Goal: Communication & Community: Answer question/provide support

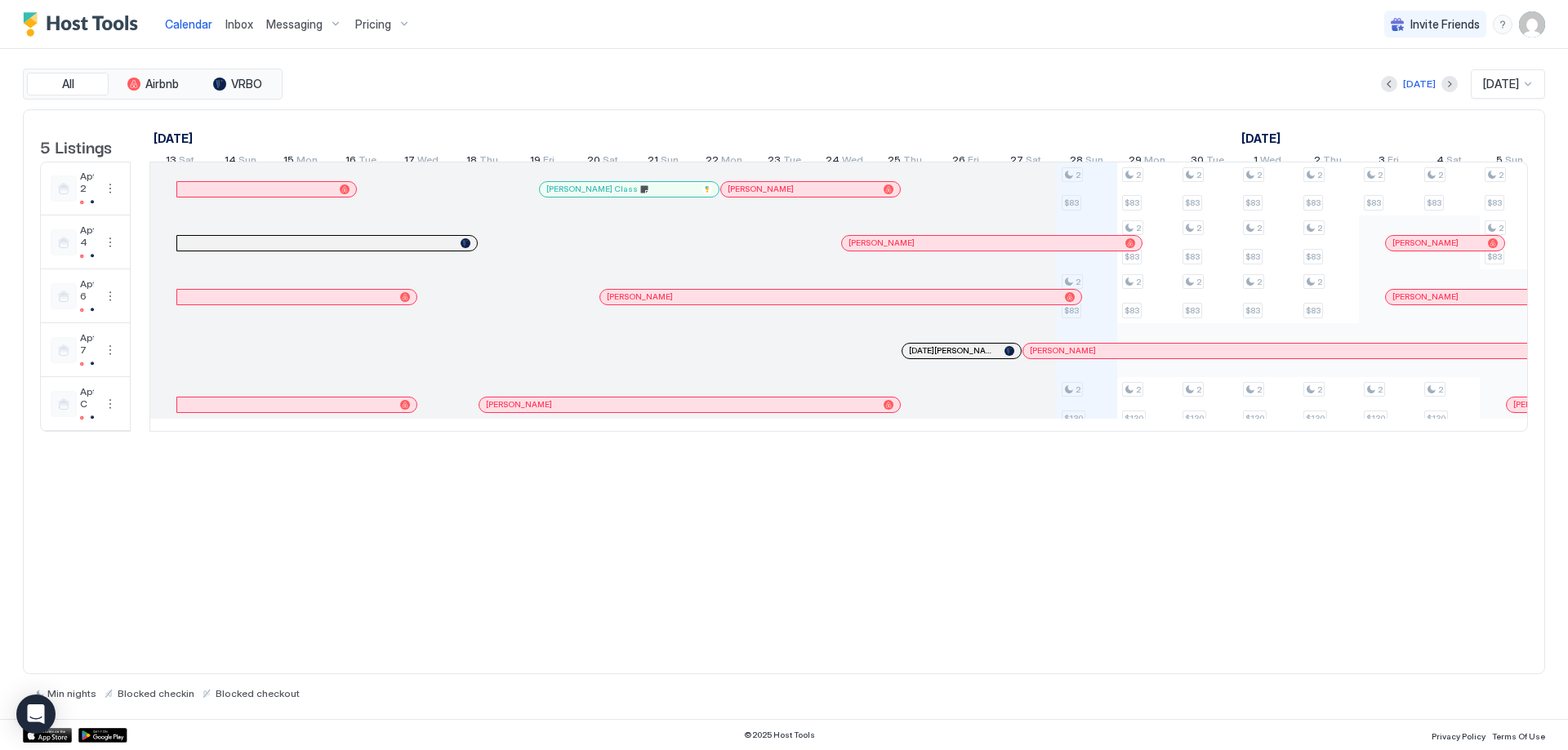
scroll to position [0, 940]
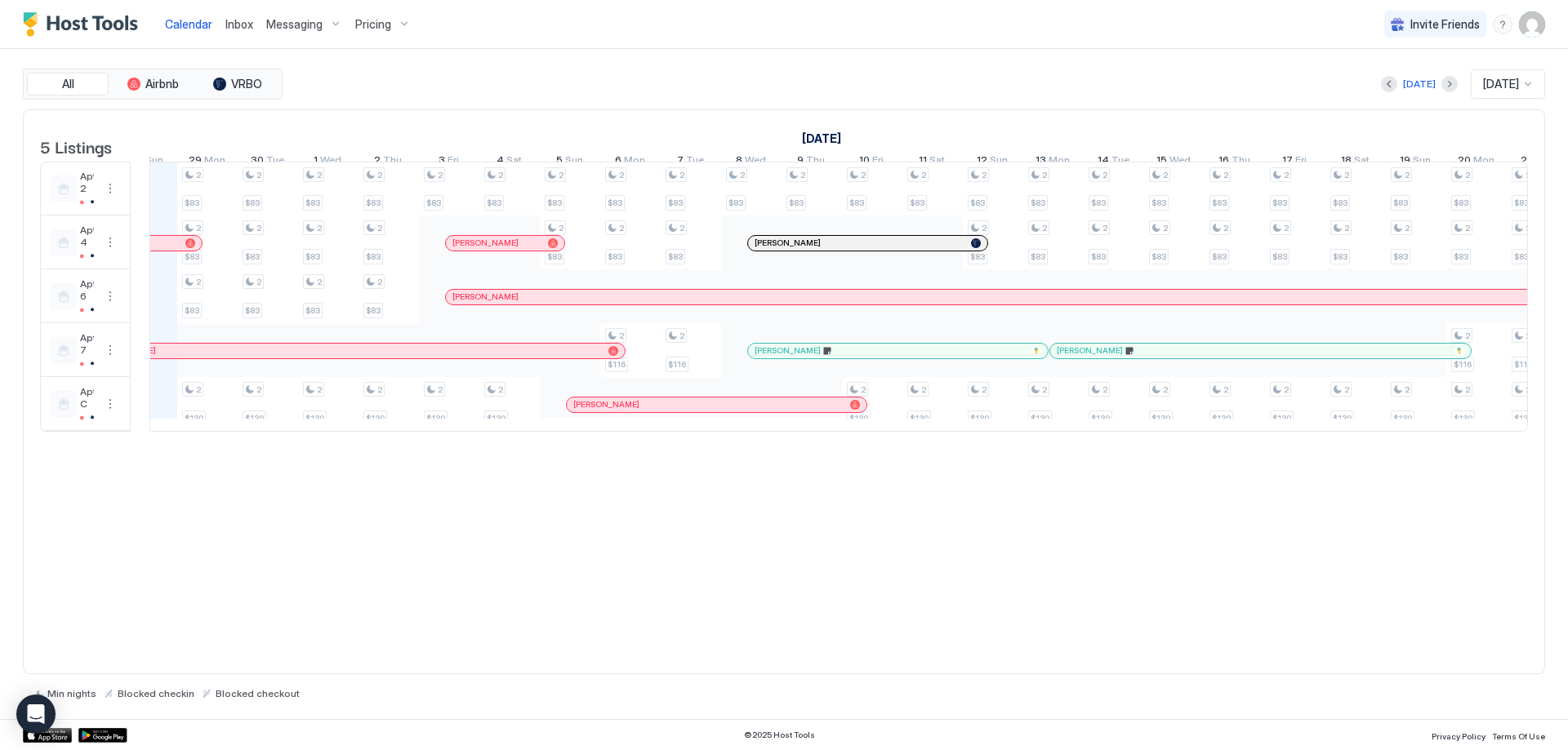
click at [228, 23] on span "Inbox" at bounding box center [239, 24] width 28 height 13
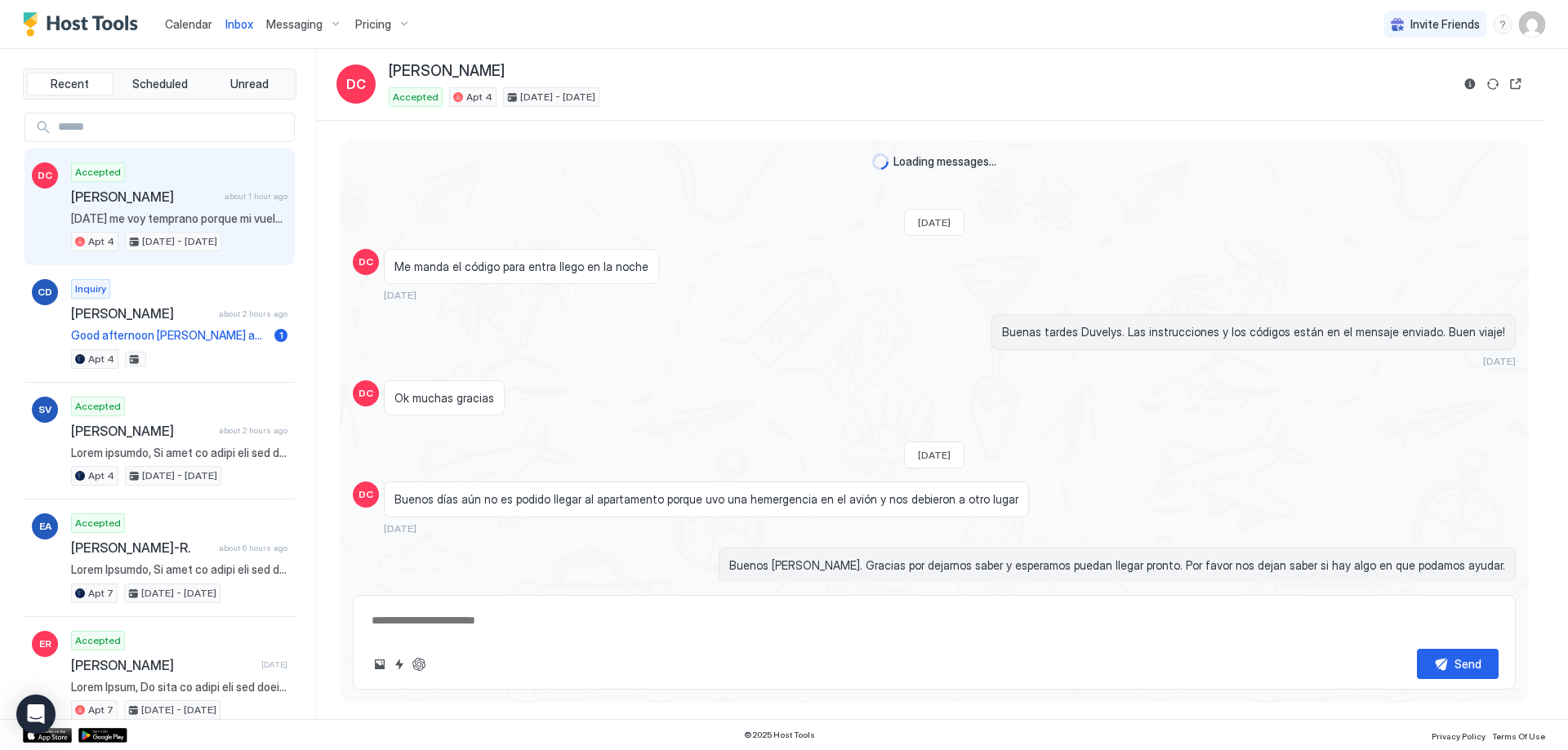
scroll to position [1361, 0]
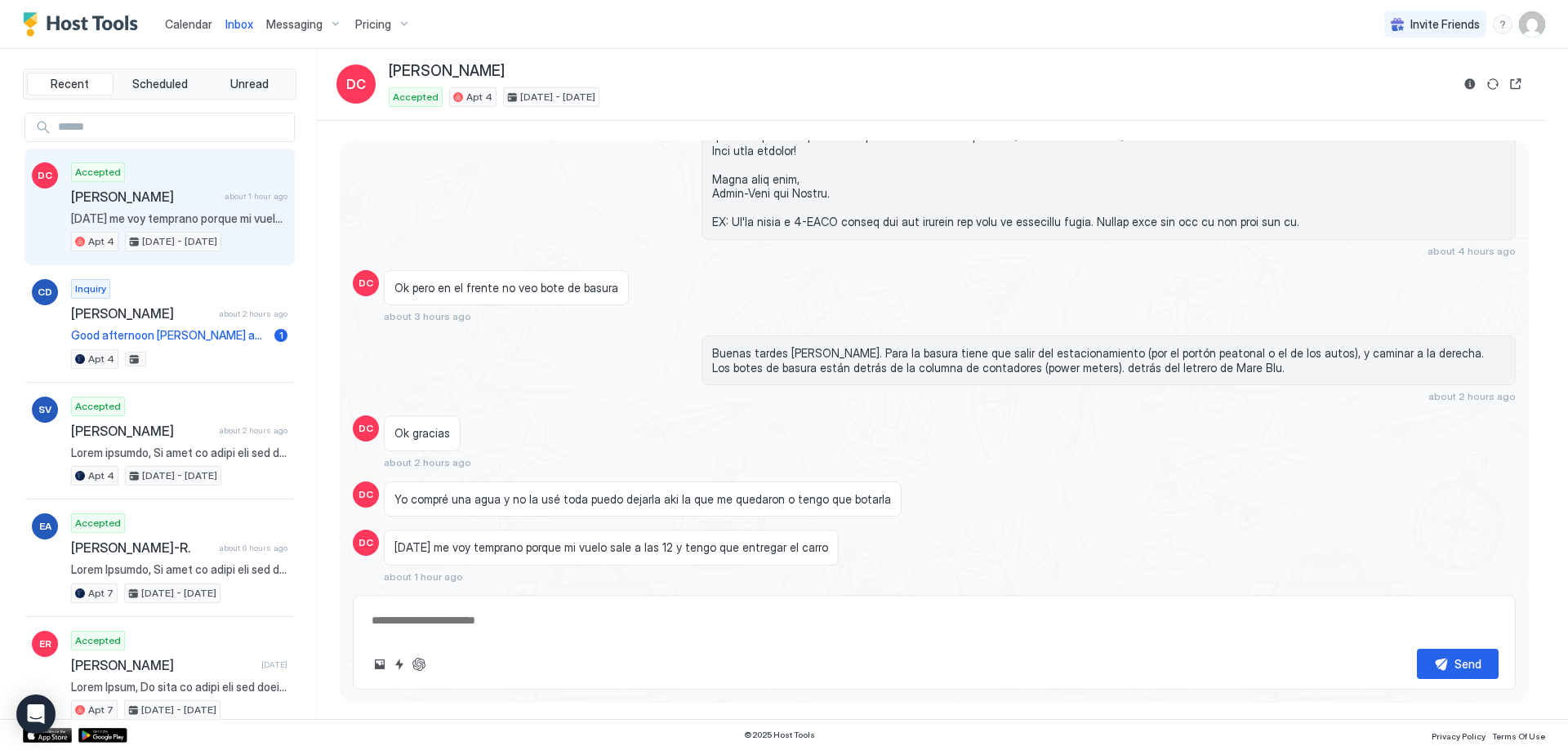
click at [721, 621] on textarea at bounding box center [935, 620] width 1128 height 30
drag, startPoint x: 680, startPoint y: 621, endPoint x: 531, endPoint y: 609, distance: 149.5
click at [531, 609] on textarea at bounding box center [935, 620] width 1128 height 30
drag, startPoint x: 535, startPoint y: 619, endPoint x: 356, endPoint y: 608, distance: 179.3
click at [356, 608] on div "Send" at bounding box center [935, 642] width 1163 height 95
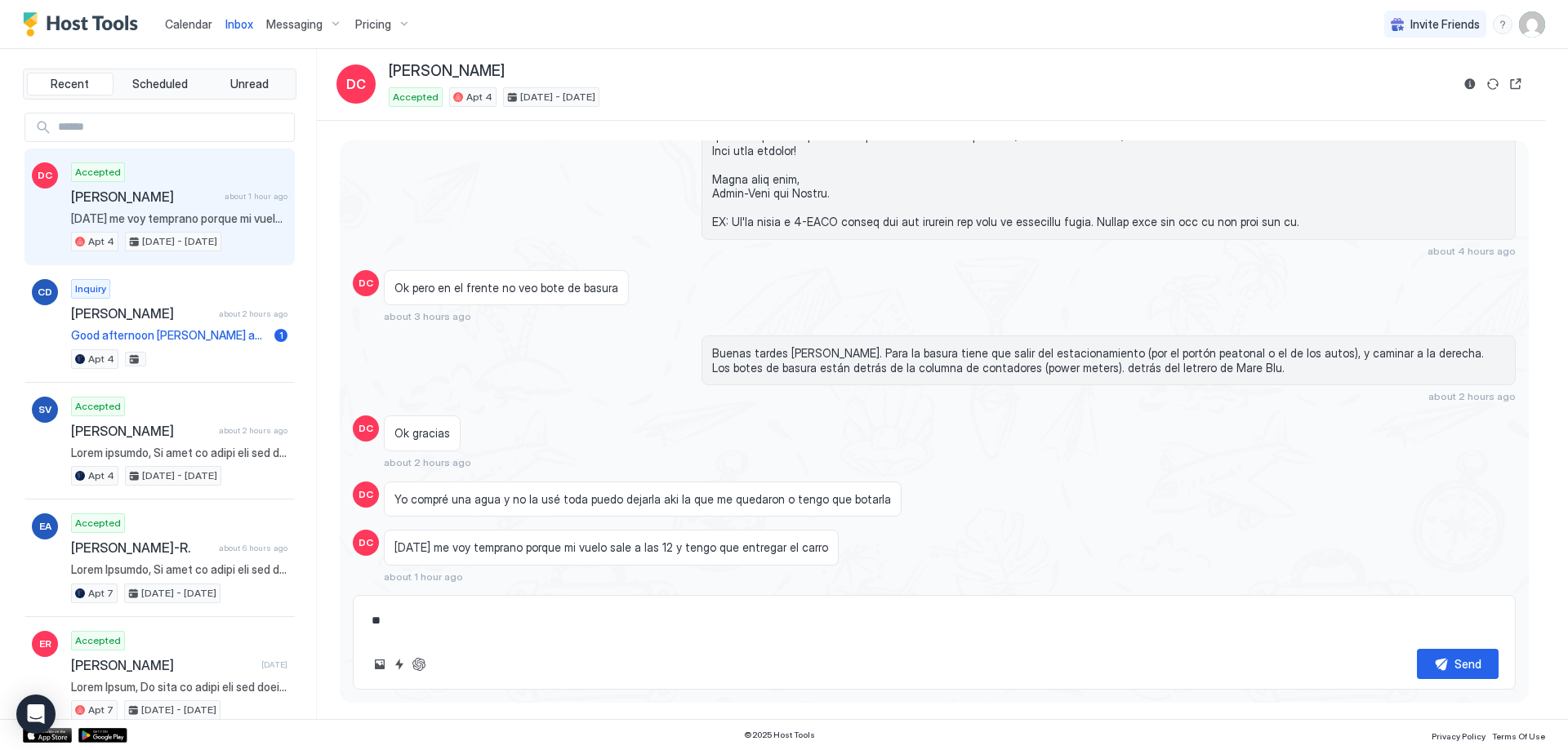
type textarea "*"
click at [386, 622] on textarea "**********" at bounding box center [935, 620] width 1128 height 30
click at [480, 624] on textarea "**********" at bounding box center [935, 620] width 1128 height 30
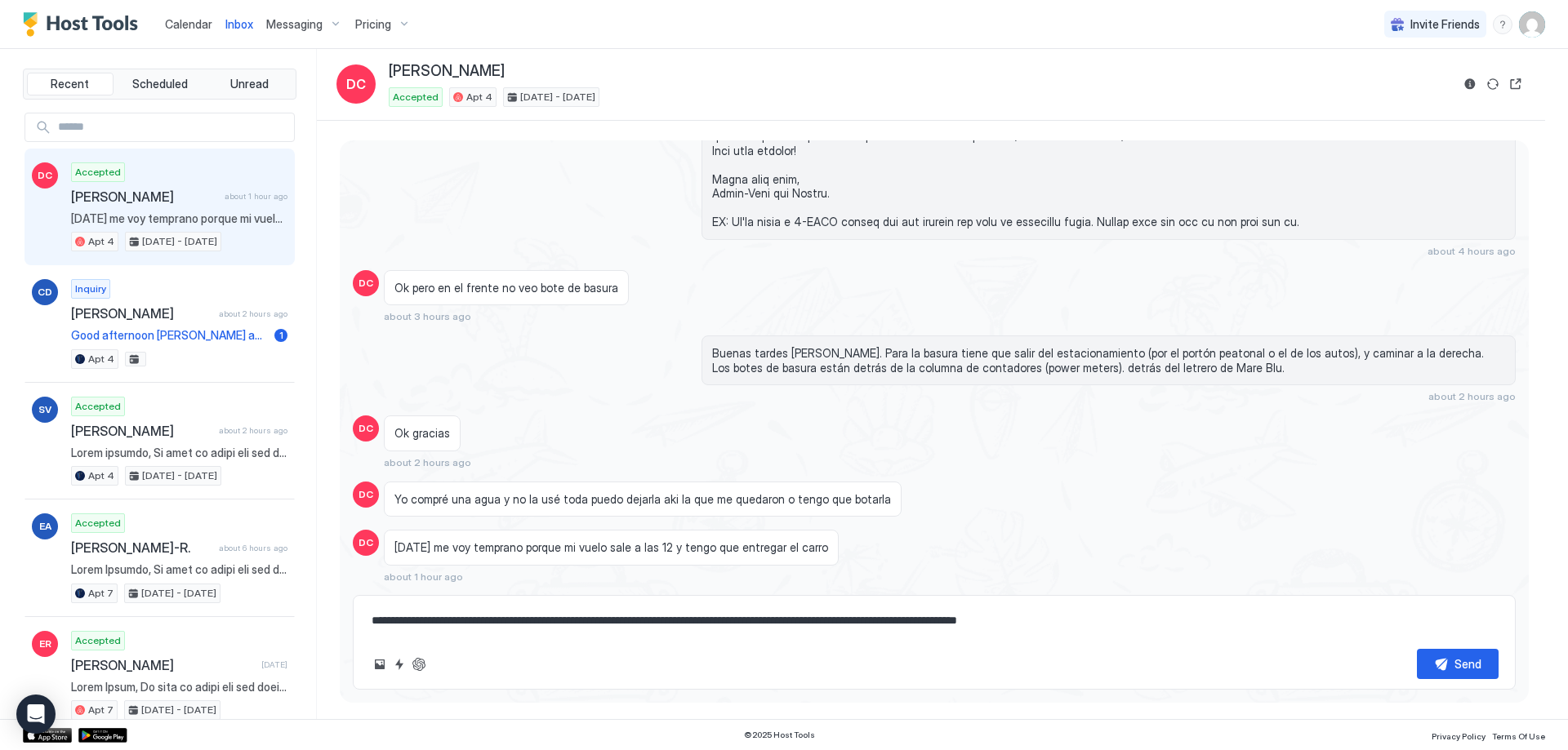
click at [1006, 622] on textarea "**********" at bounding box center [935, 620] width 1128 height 30
click at [1009, 620] on textarea "**********" at bounding box center [935, 620] width 1128 height 30
type textarea "**********"
drag, startPoint x: 1464, startPoint y: 661, endPoint x: 1464, endPoint y: 649, distance: 12.0
click at [1465, 661] on div "Send" at bounding box center [1468, 664] width 27 height 17
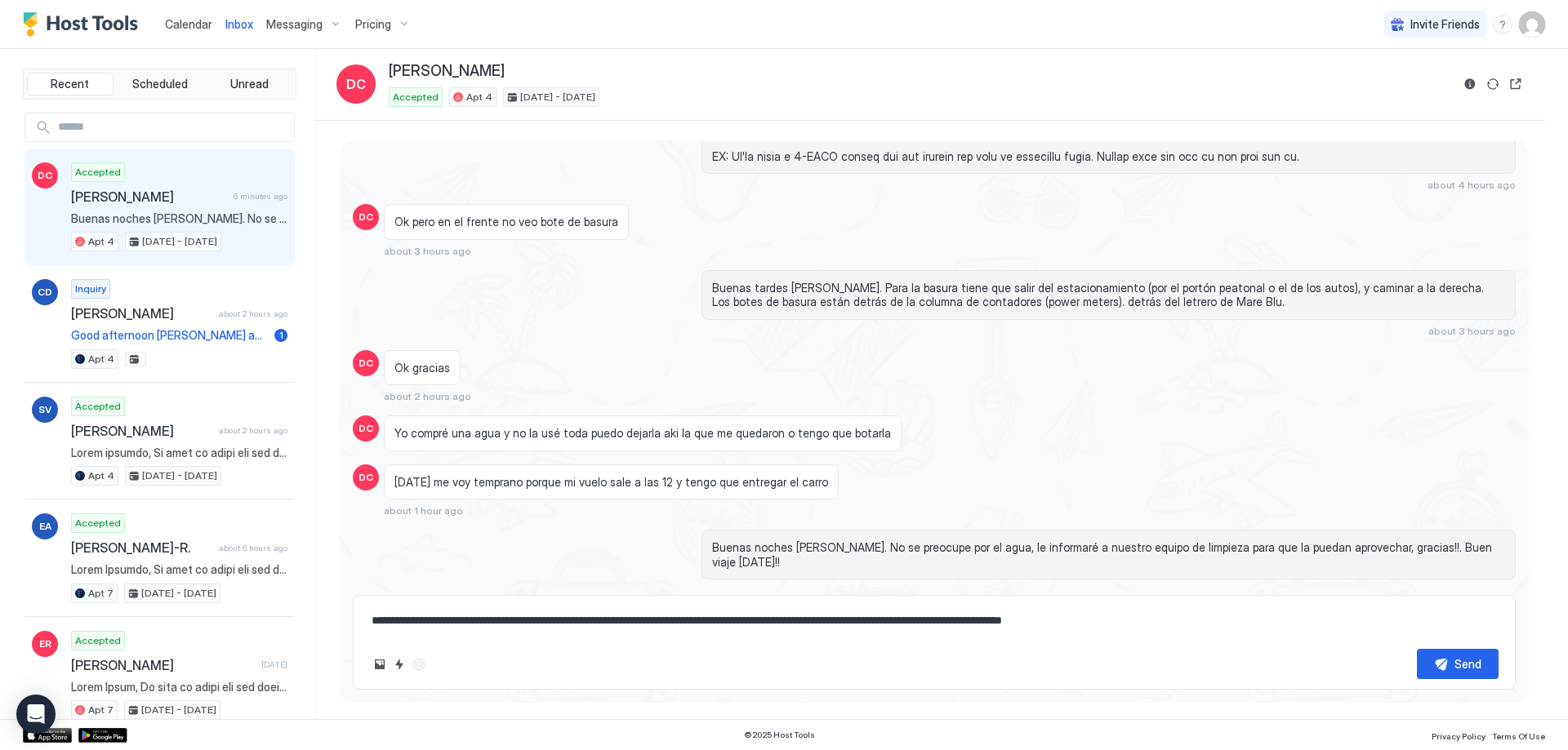
click at [194, 24] on span "Calendar" at bounding box center [188, 24] width 47 height 13
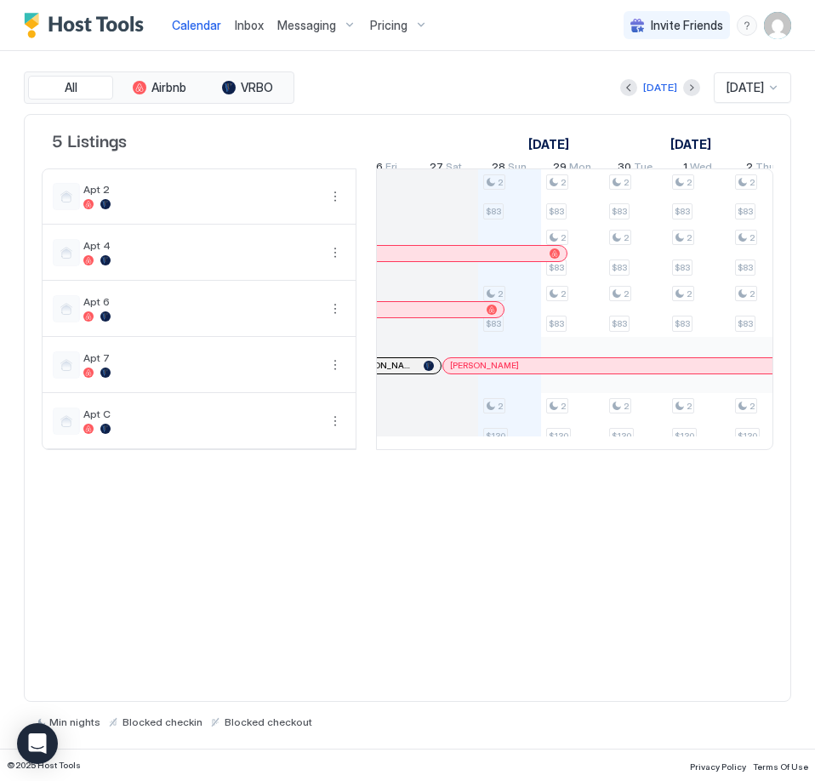
scroll to position [0, 877]
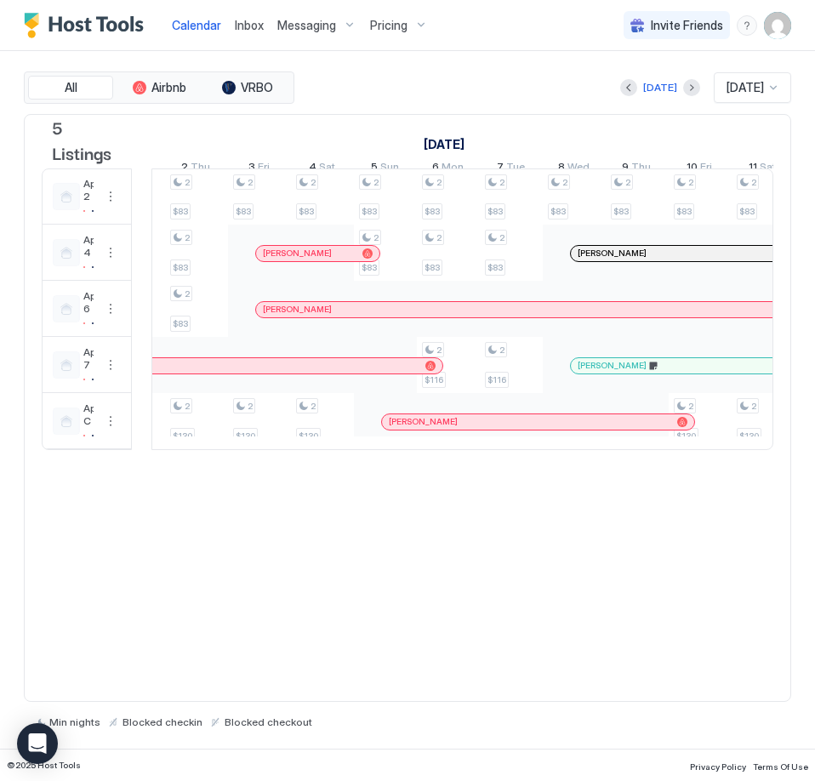
drag, startPoint x: 359, startPoint y: 300, endPoint x: 134, endPoint y: 277, distance: 225.8
click at [134, 277] on td at bounding box center [142, 310] width 20 height 282
click at [312, 260] on div at bounding box center [313, 254] width 14 height 14
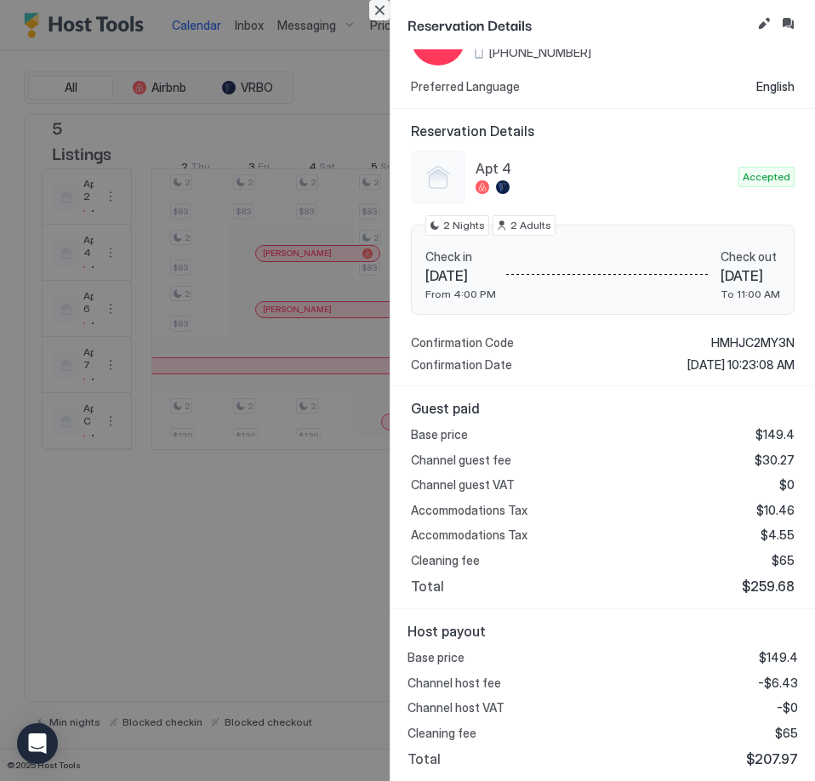
click at [384, 11] on button "Close" at bounding box center [379, 10] width 20 height 20
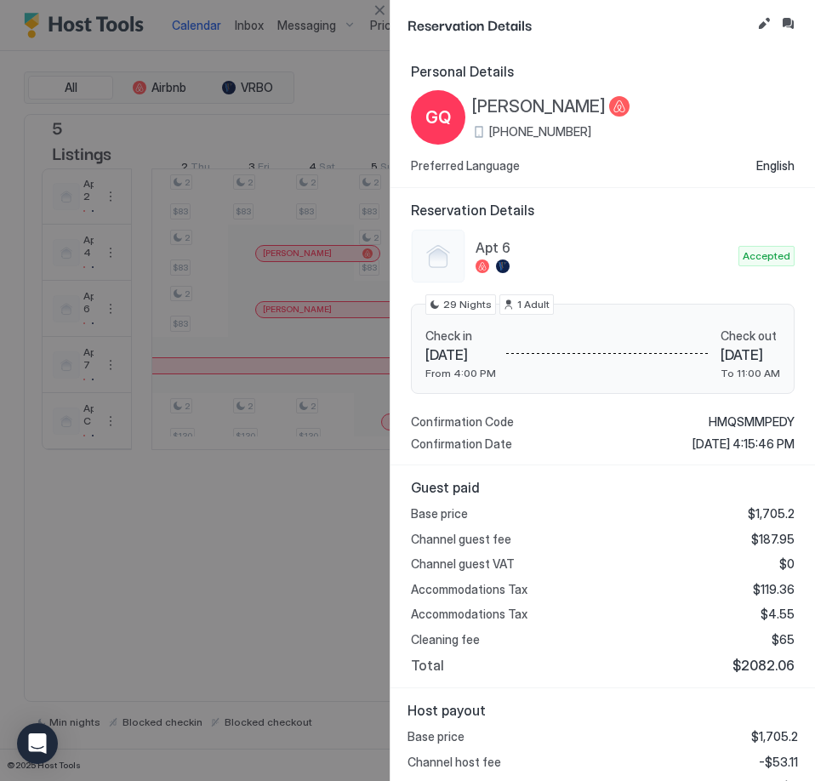
scroll to position [79, 0]
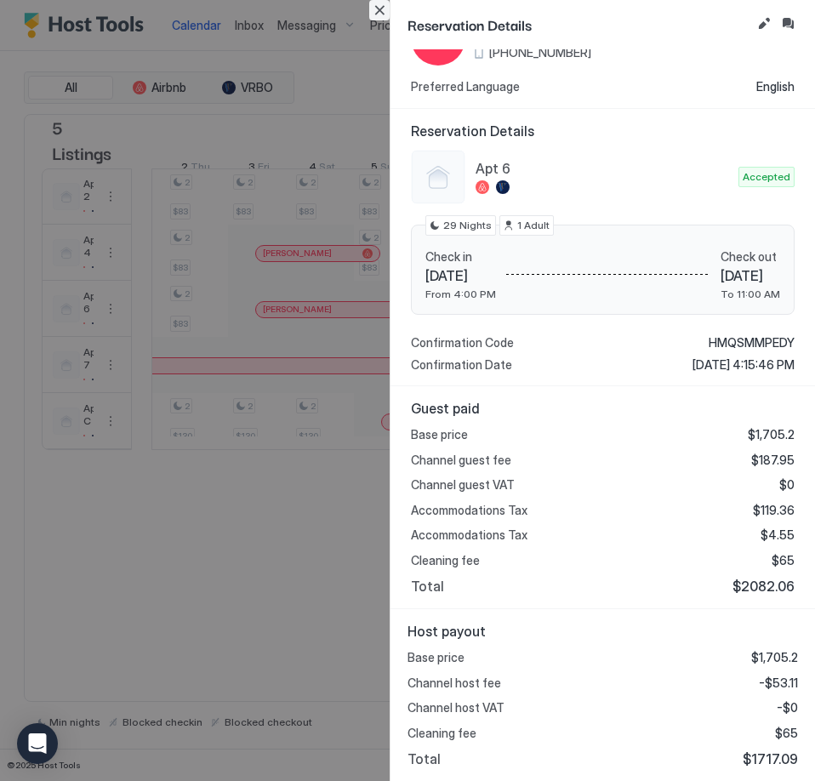
click at [384, 7] on button "Close" at bounding box center [379, 10] width 20 height 20
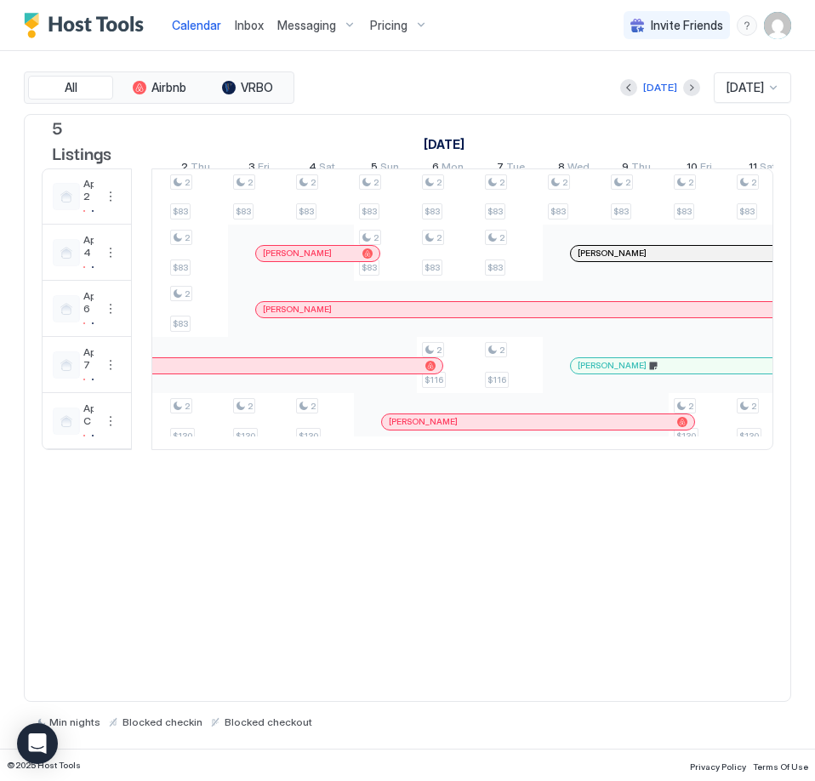
click at [463, 429] on div at bounding box center [463, 422] width 14 height 14
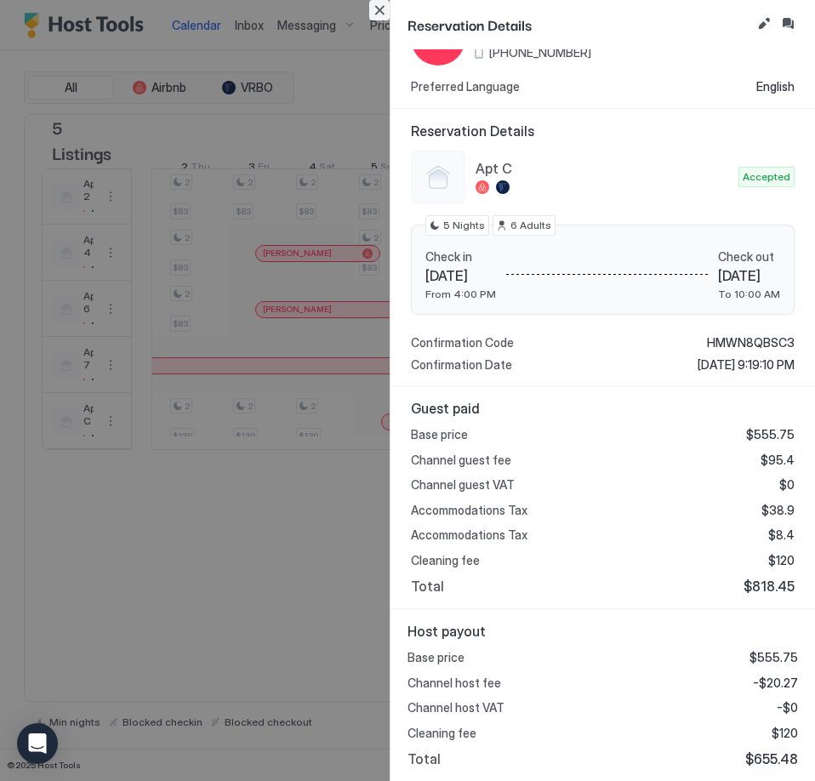
click at [387, 8] on button "Close" at bounding box center [379, 10] width 20 height 20
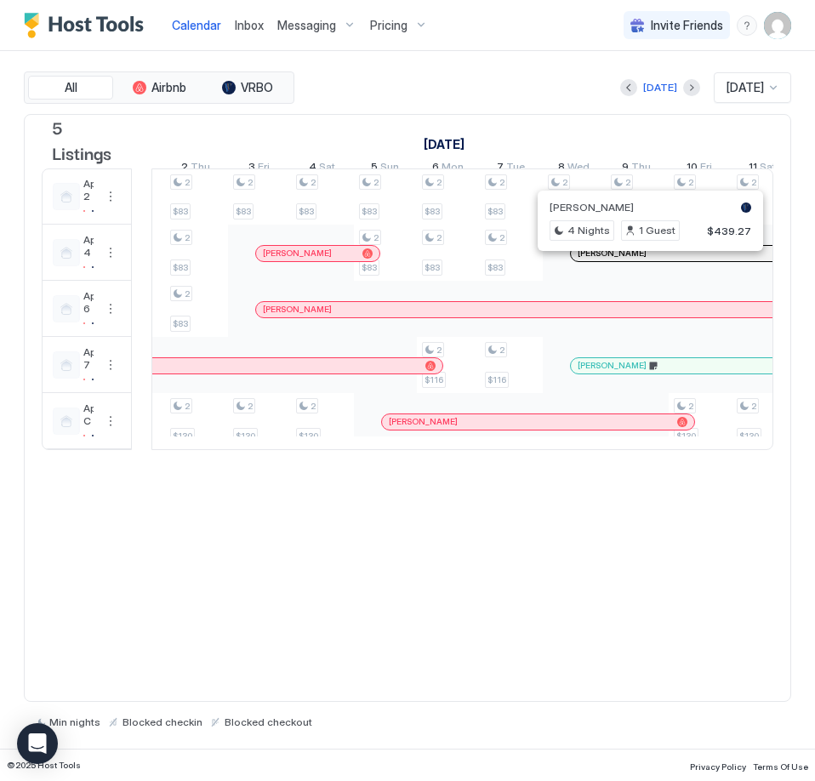
click at [644, 260] on div at bounding box center [644, 254] width 14 height 14
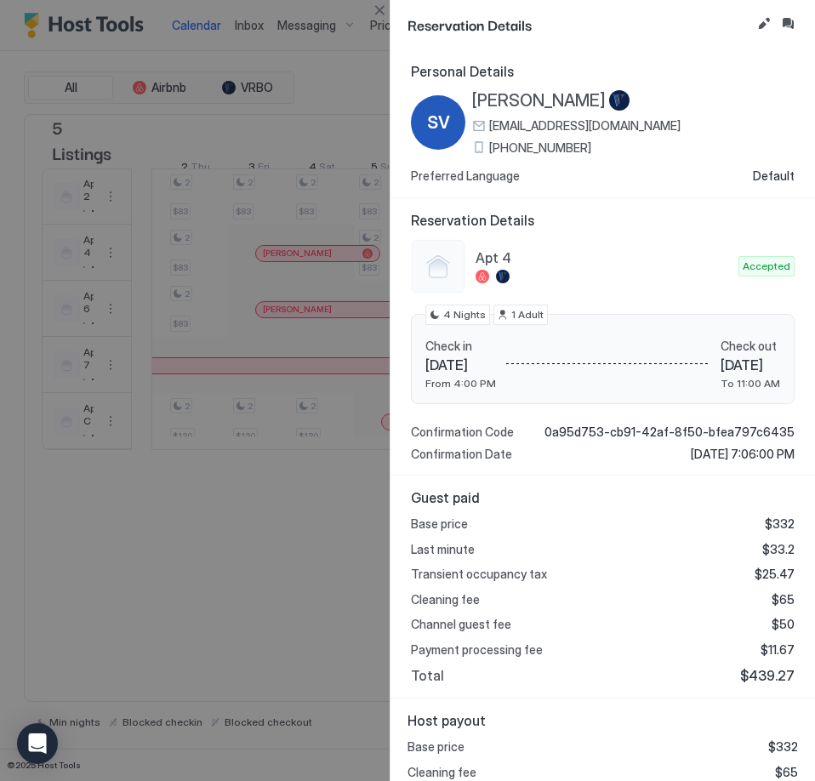
scroll to position [65, 0]
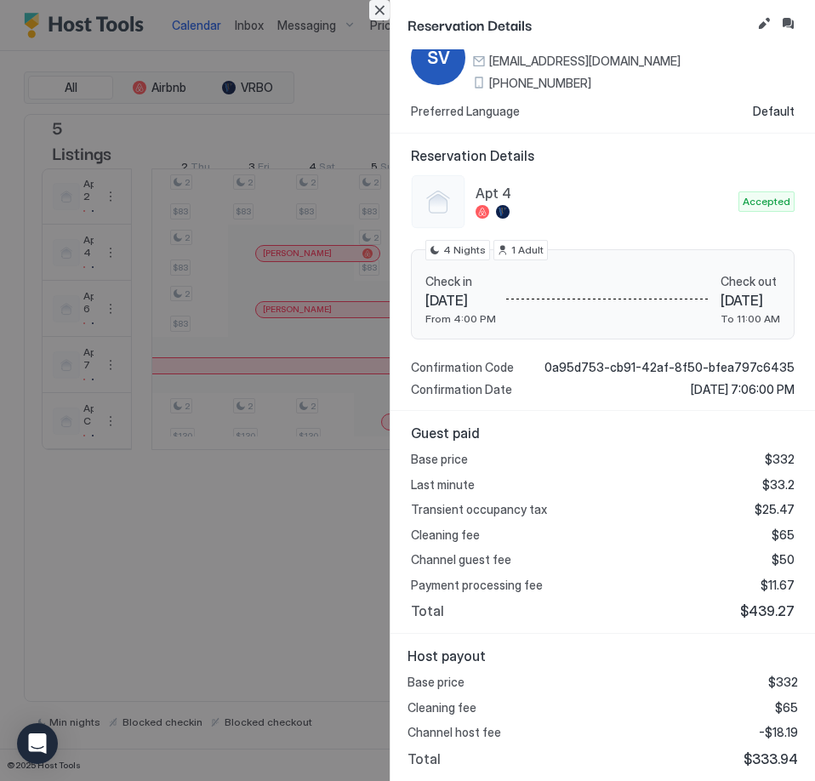
click at [377, 10] on button "Close" at bounding box center [379, 10] width 20 height 20
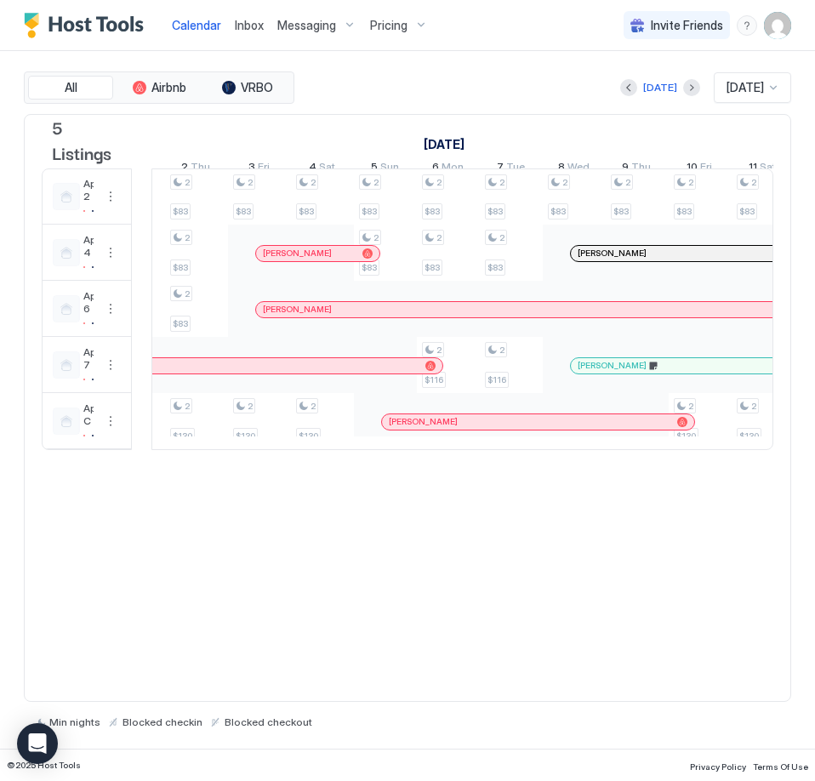
click at [711, 373] on div at bounding box center [711, 366] width 14 height 14
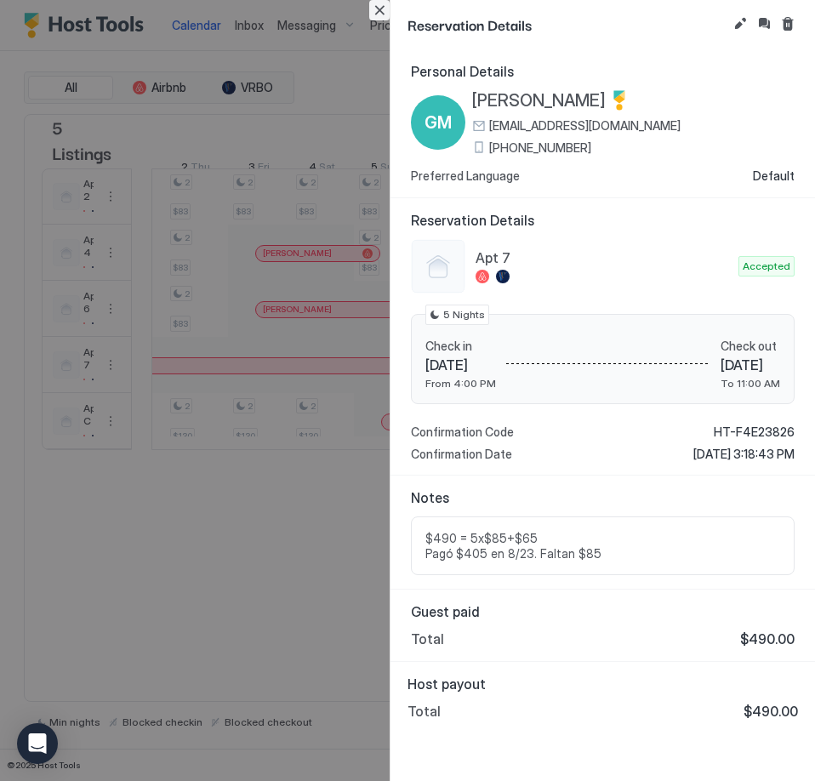
click at [379, 10] on button "Close" at bounding box center [379, 10] width 20 height 20
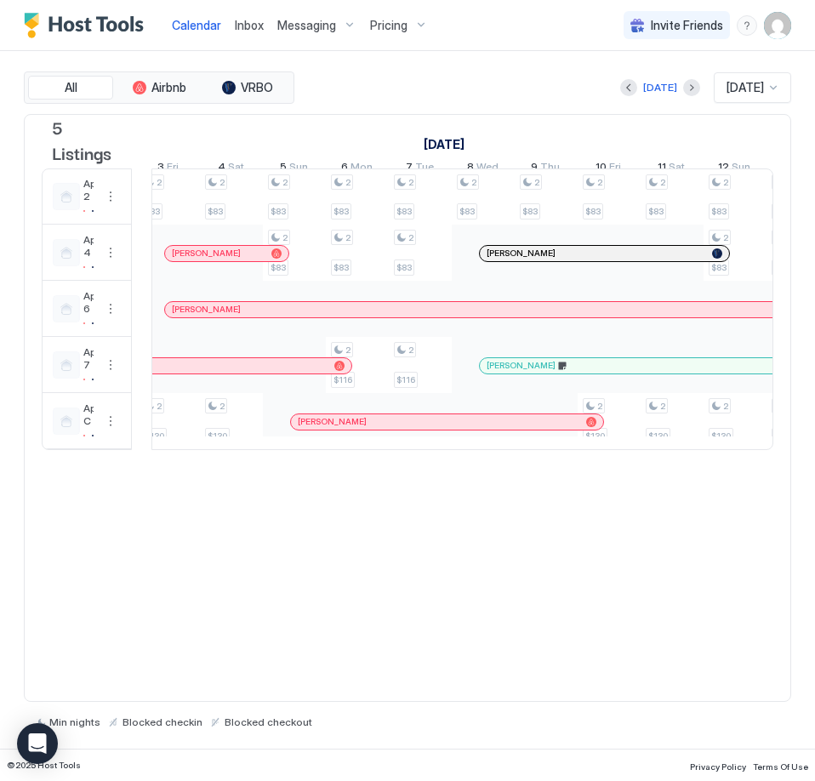
scroll to position [0, 1355]
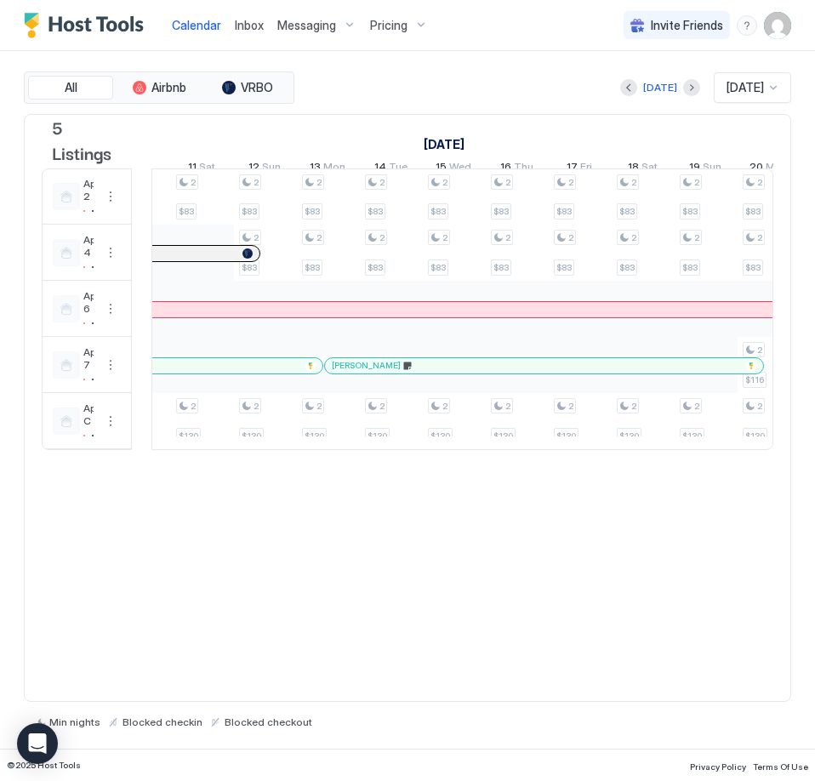
click at [500, 373] on div at bounding box center [500, 366] width 14 height 14
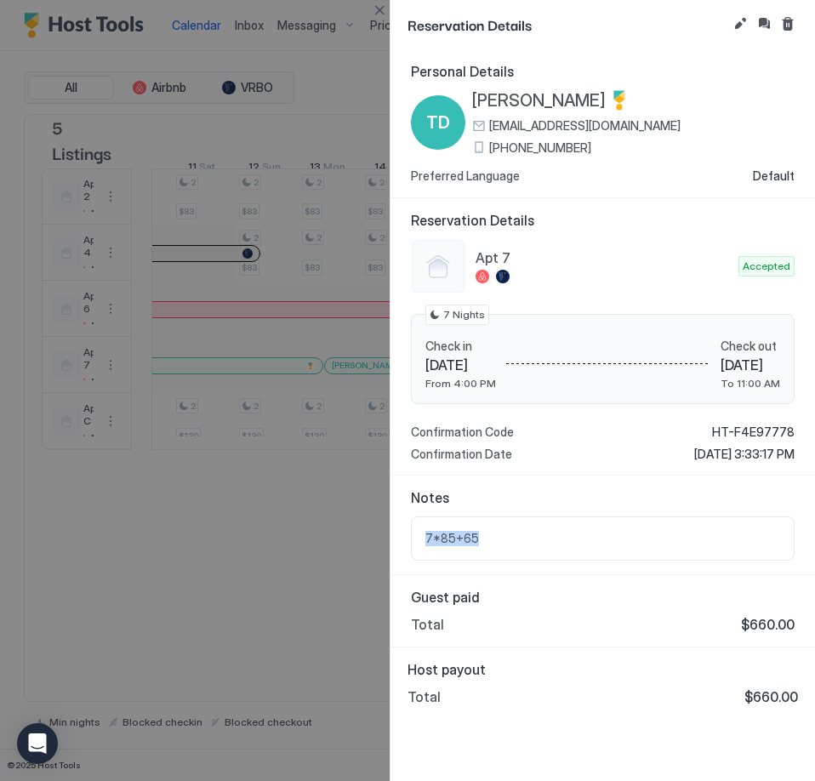
drag, startPoint x: 523, startPoint y: 537, endPoint x: 410, endPoint y: 535, distance: 113.2
click at [410, 535] on div "Notes 7*85+65" at bounding box center [603, 526] width 425 height 100
copy span "7*85+65"
click at [372, 8] on button "Close" at bounding box center [379, 10] width 20 height 20
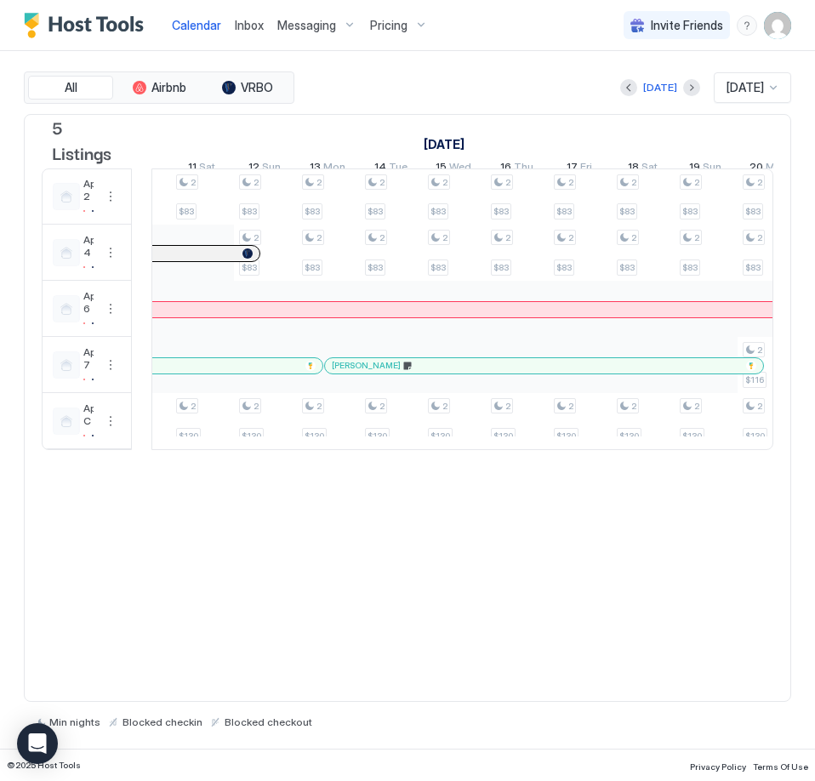
click at [633, 373] on div at bounding box center [633, 366] width 14 height 14
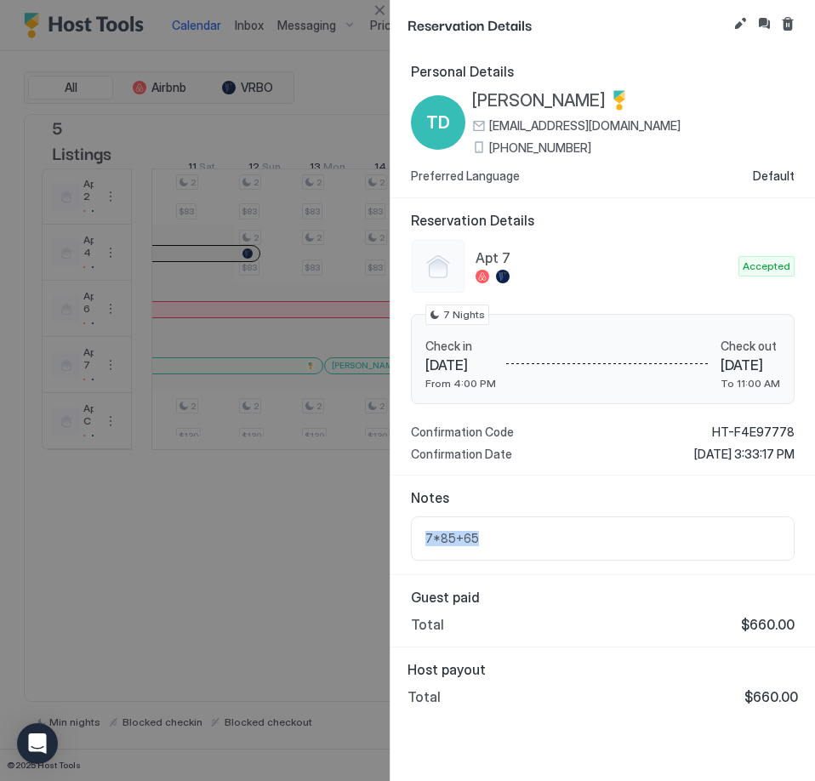
drag, startPoint x: 506, startPoint y: 535, endPoint x: 406, endPoint y: 533, distance: 99.6
click at [406, 533] on div "Notes 7*85+65" at bounding box center [603, 526] width 425 height 100
copy span "7*85+65"
click at [374, 10] on button "Close" at bounding box center [379, 10] width 20 height 20
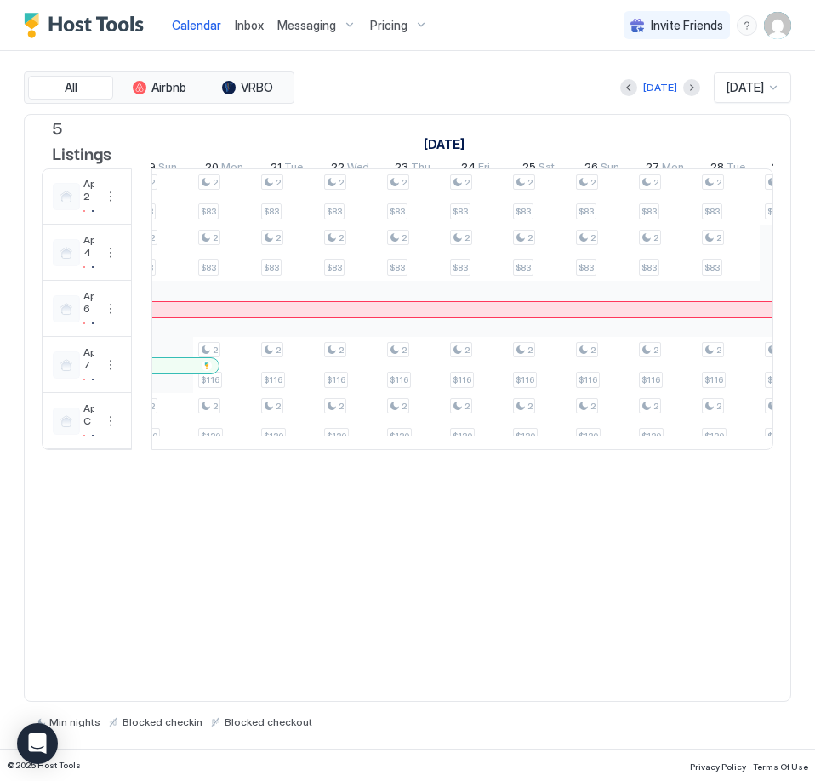
scroll to position [0, 2323]
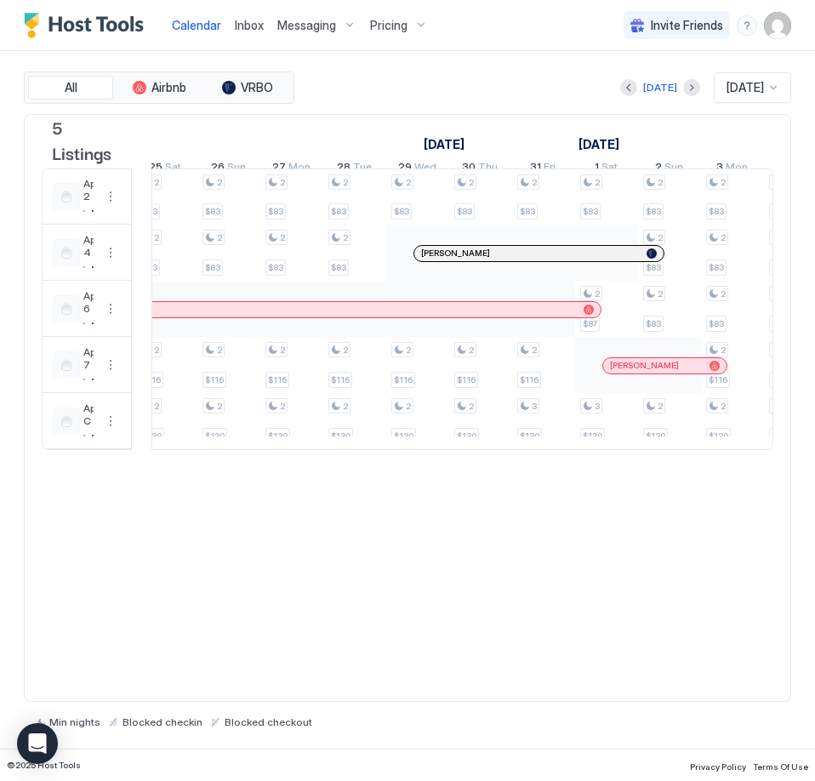
click at [566, 260] on div at bounding box center [566, 254] width 14 height 14
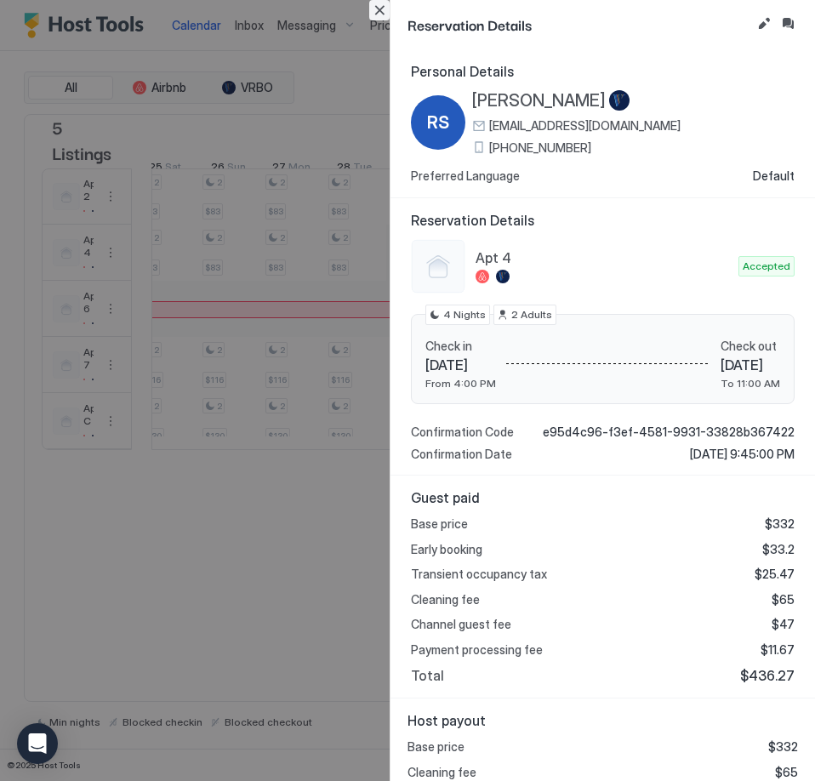
click at [384, 16] on button "Close" at bounding box center [379, 10] width 20 height 20
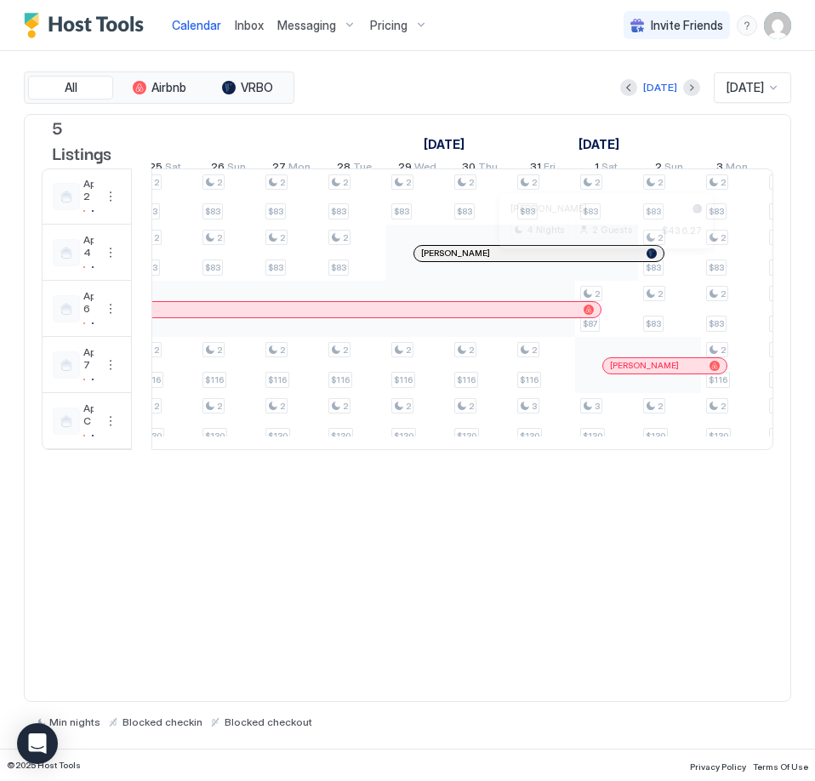
click at [599, 260] on div at bounding box center [599, 254] width 14 height 14
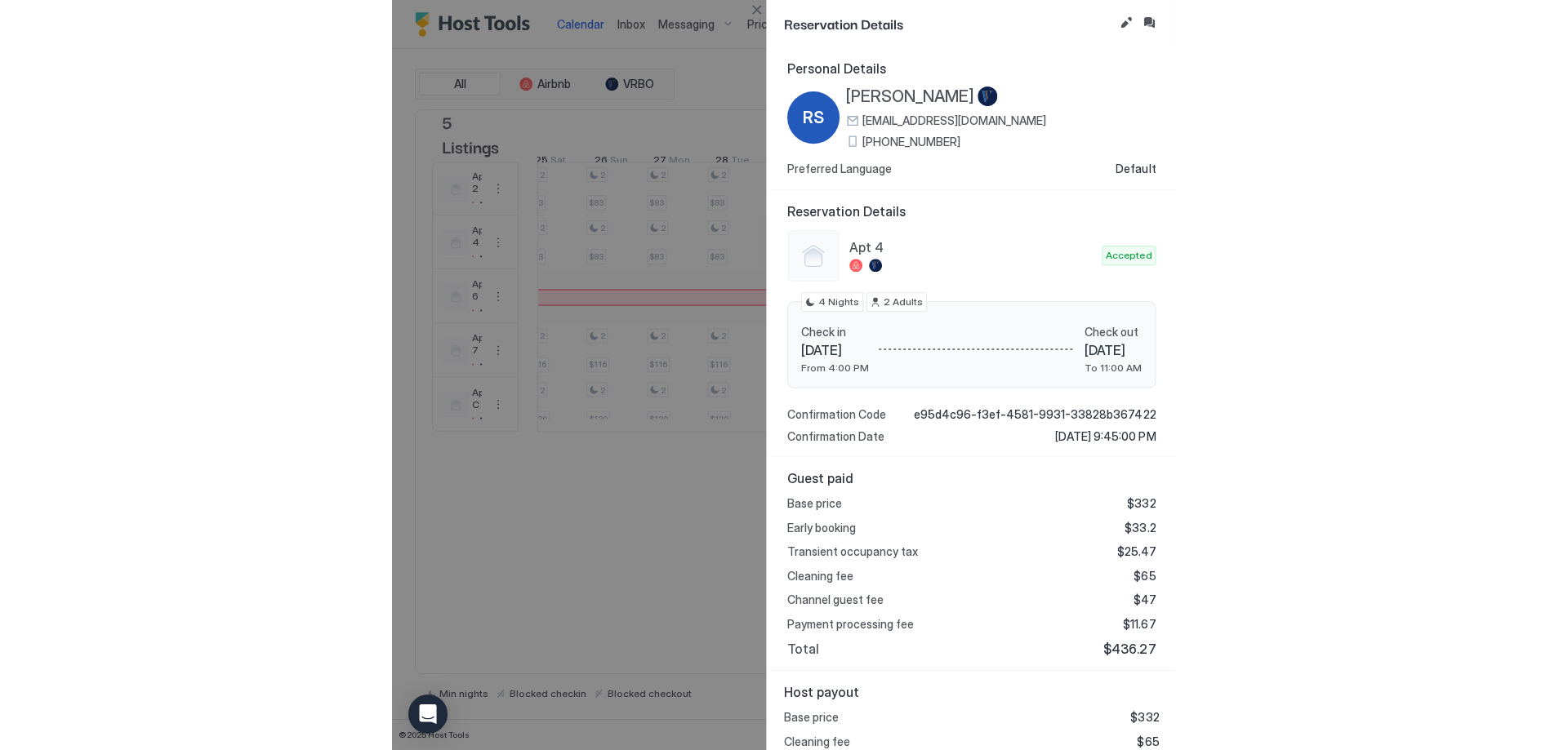
scroll to position [62, 0]
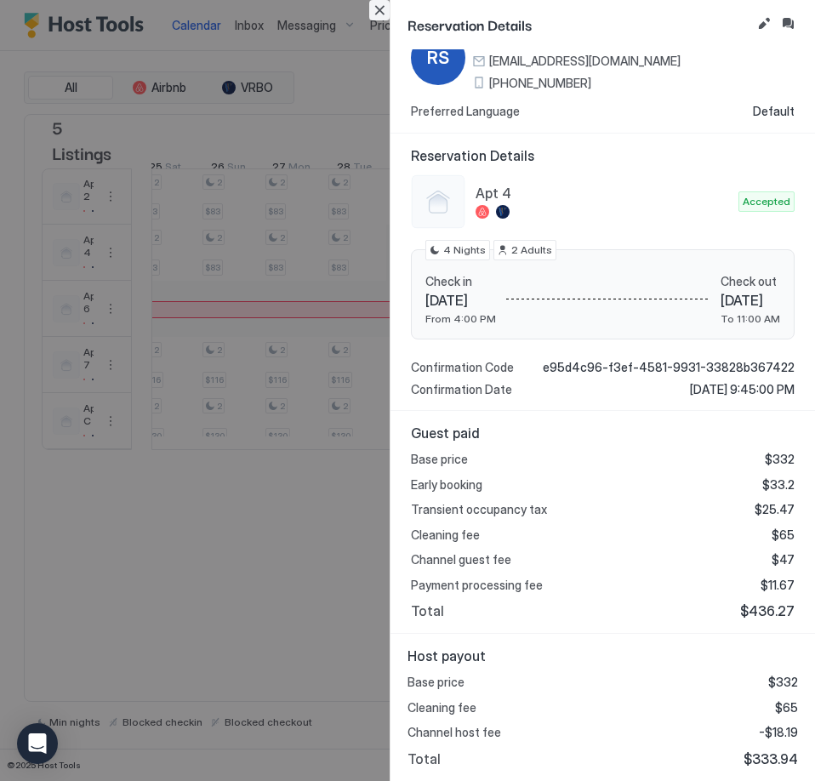
click at [380, 5] on button "Close" at bounding box center [379, 10] width 20 height 20
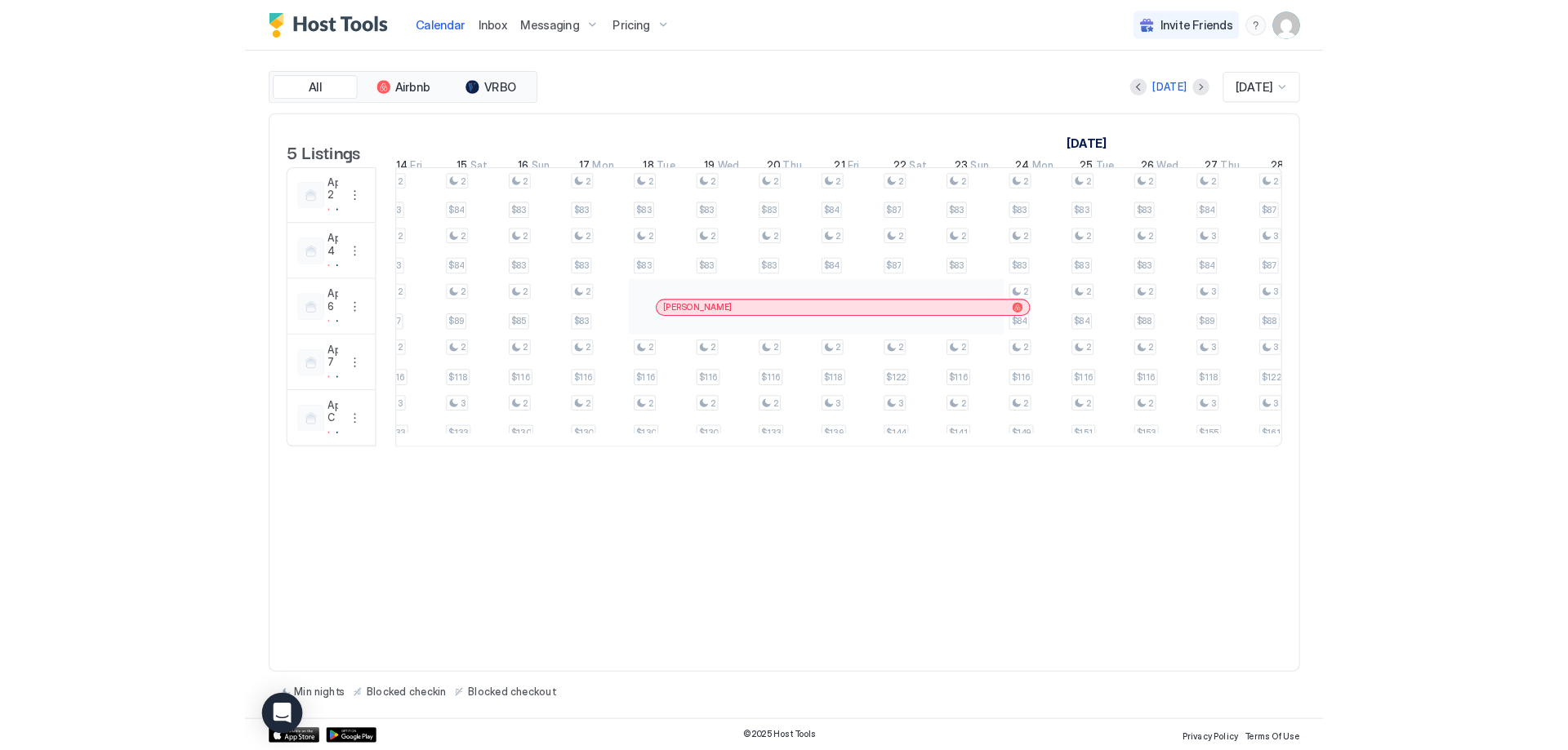
scroll to position [0, 967]
